Goal: Check status: Check status

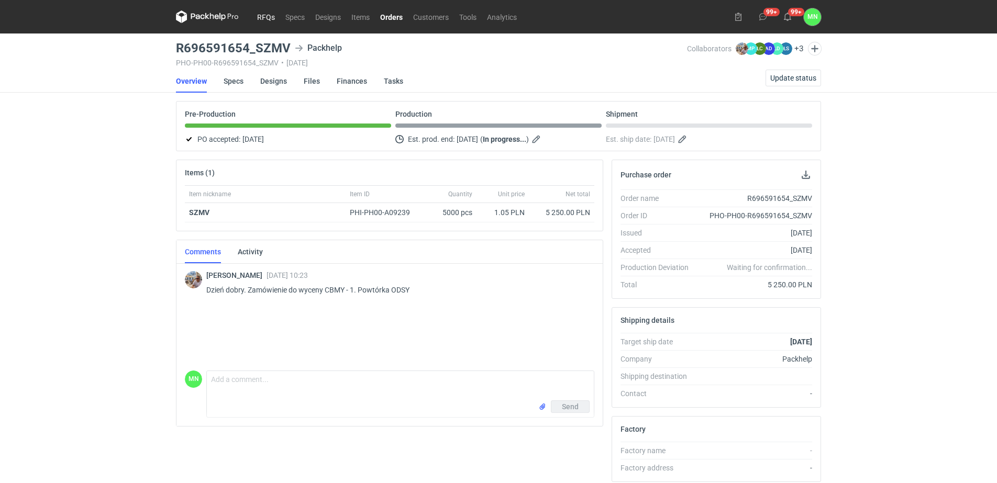
click at [270, 12] on link "RFQs" at bounding box center [266, 16] width 28 height 13
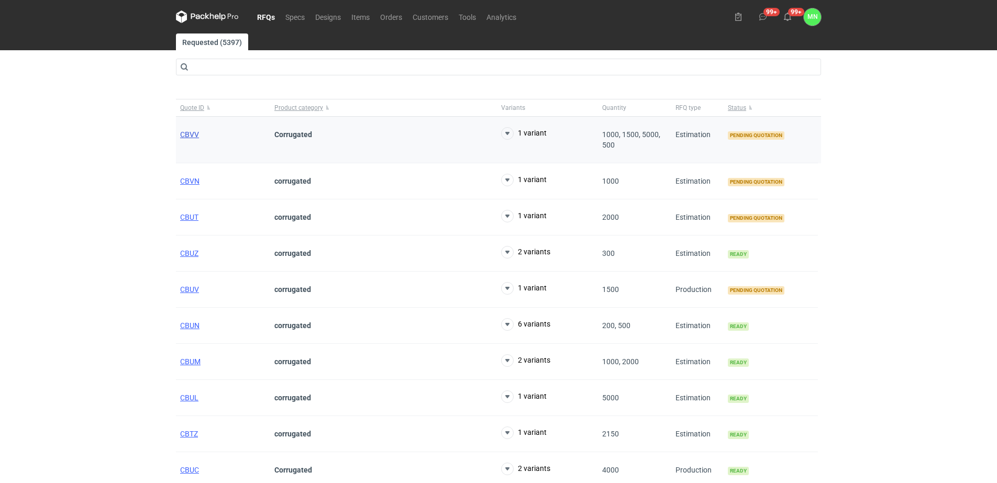
click at [194, 133] on span "CBVV" at bounding box center [189, 134] width 19 height 8
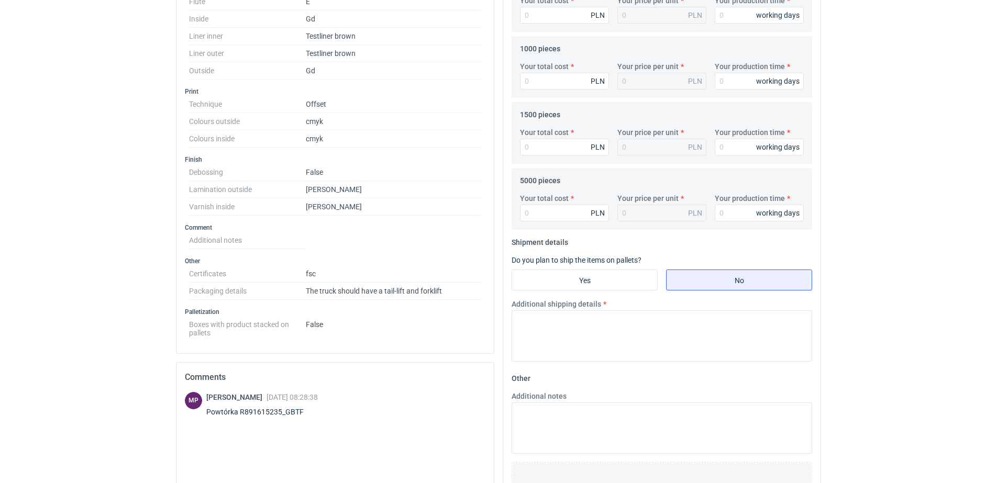
scroll to position [393, 0]
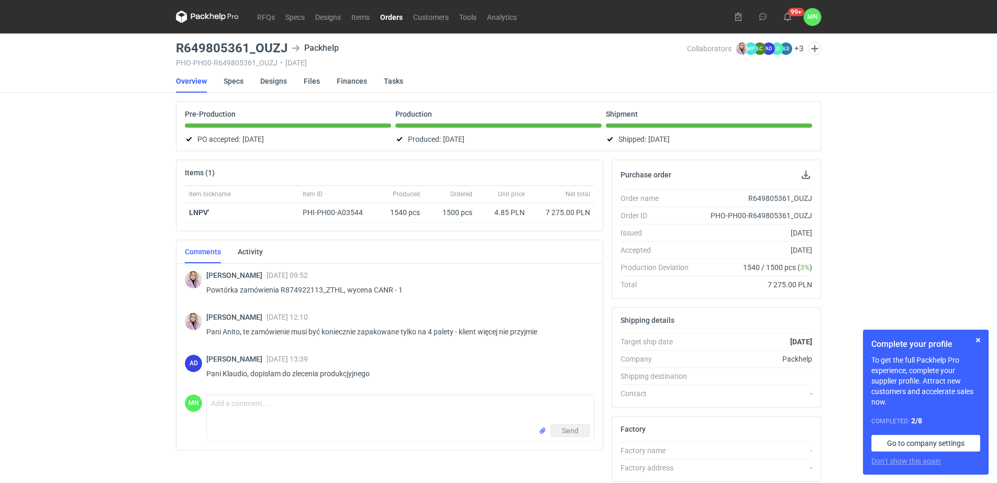
click at [389, 18] on link "Orders" at bounding box center [391, 16] width 33 height 13
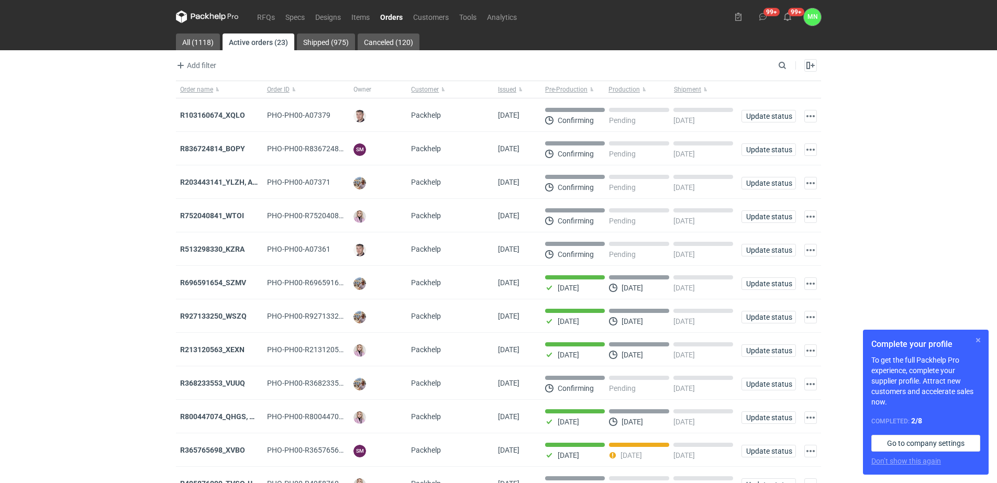
click at [978, 343] on button "button" at bounding box center [978, 340] width 13 height 13
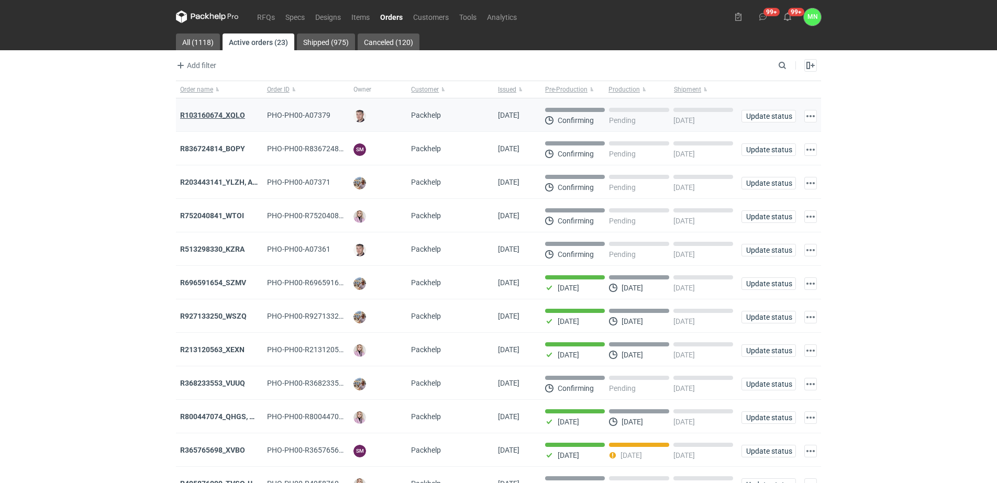
click at [216, 111] on strong "R103160674_XQLO" at bounding box center [212, 115] width 65 height 8
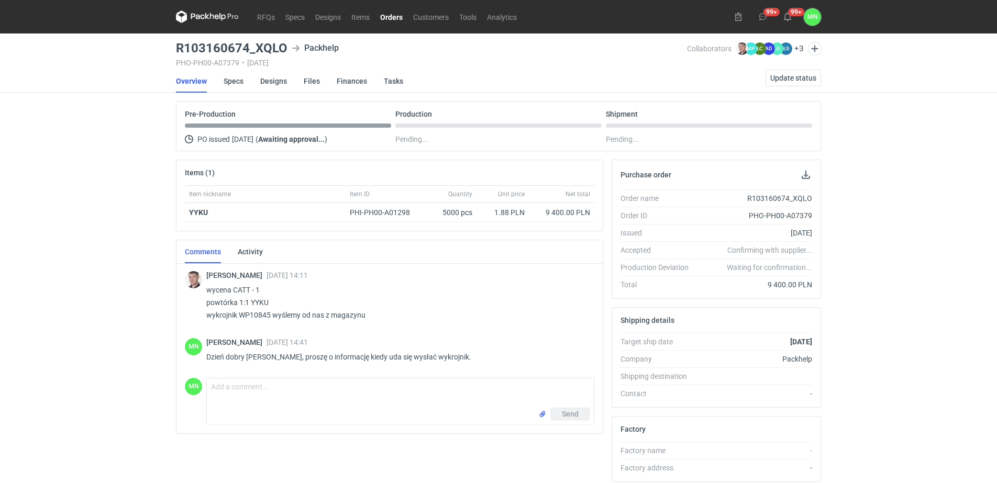
click at [394, 15] on link "Orders" at bounding box center [391, 16] width 33 height 13
